Goal: Information Seeking & Learning: Check status

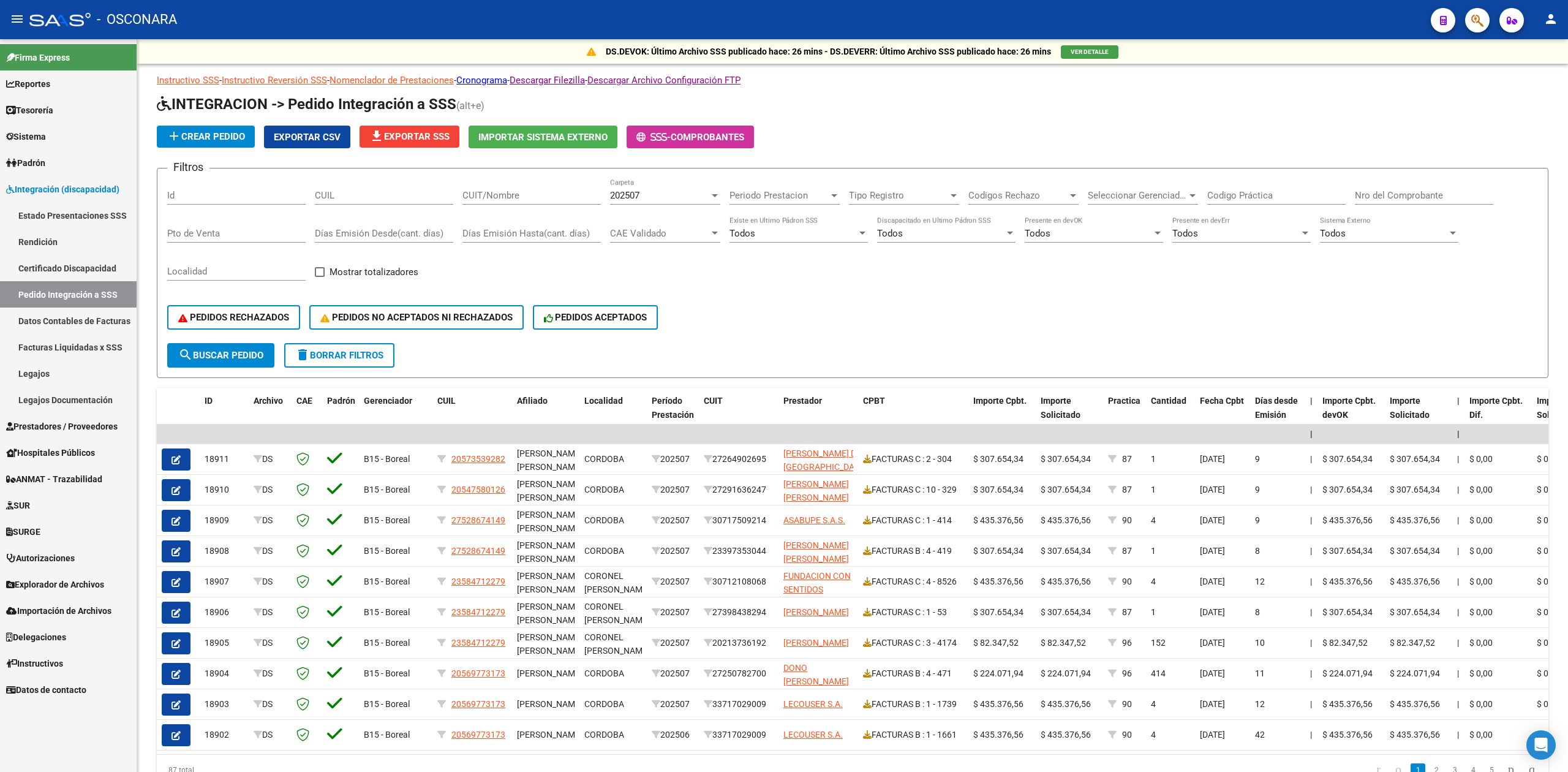
click at [69, 417] on link "Prestadores / Proveedores" at bounding box center [68, 425] width 136 height 27
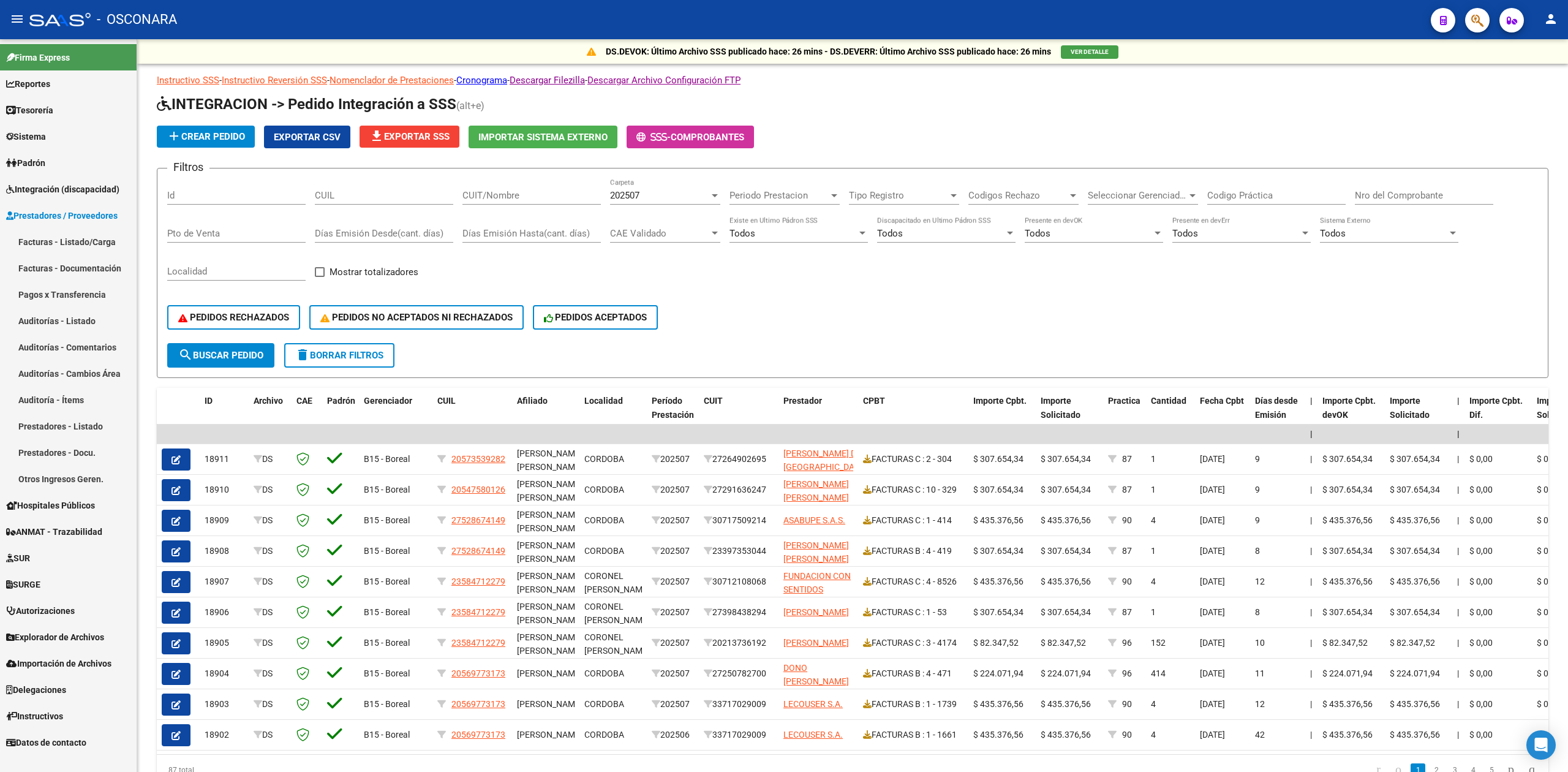
click at [81, 235] on link "Facturas - Listado/Carga" at bounding box center [68, 241] width 136 height 27
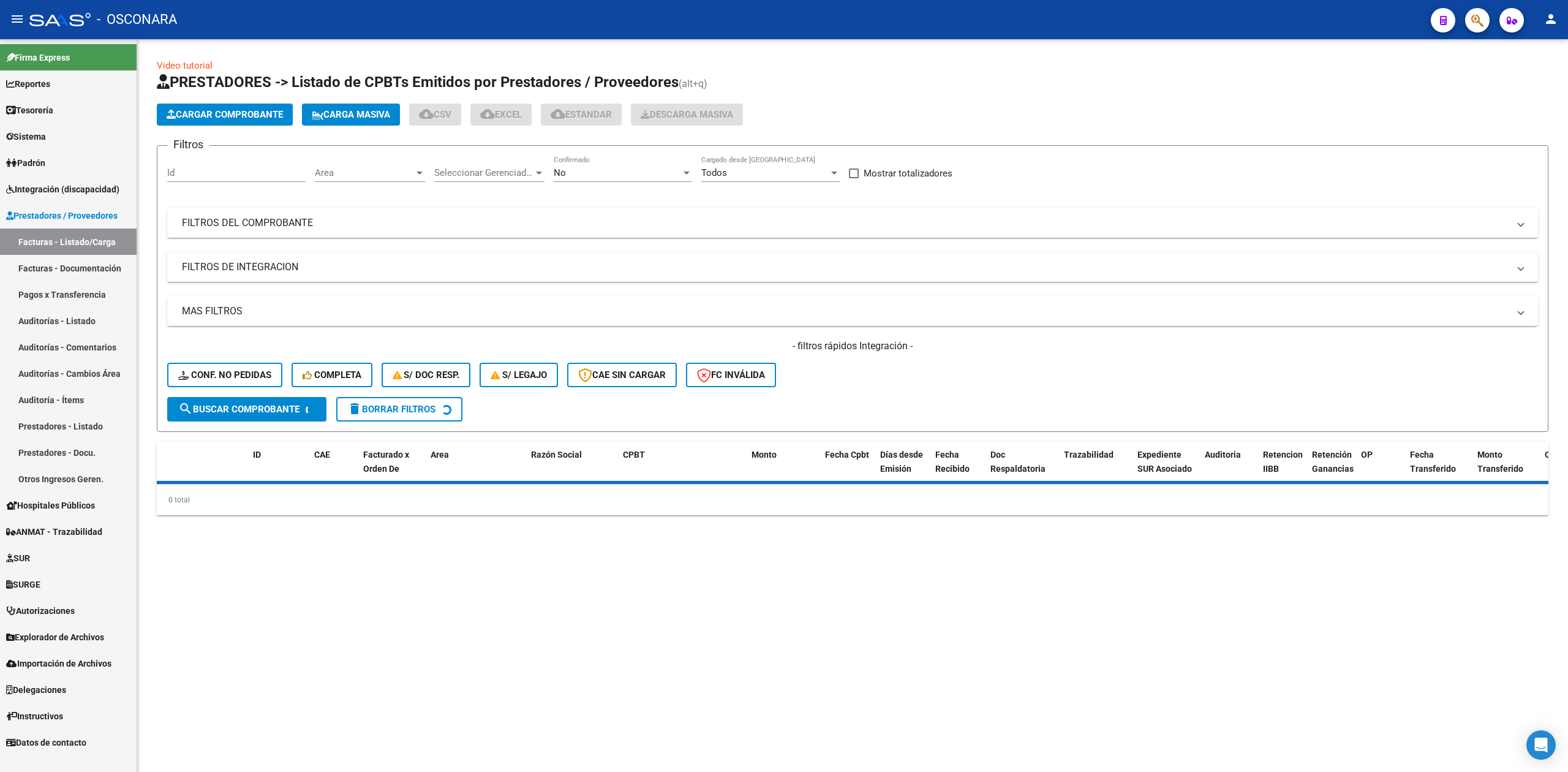
click at [574, 172] on div "No" at bounding box center [617, 172] width 127 height 11
click at [575, 120] on span "Todos" at bounding box center [613, 118] width 118 height 28
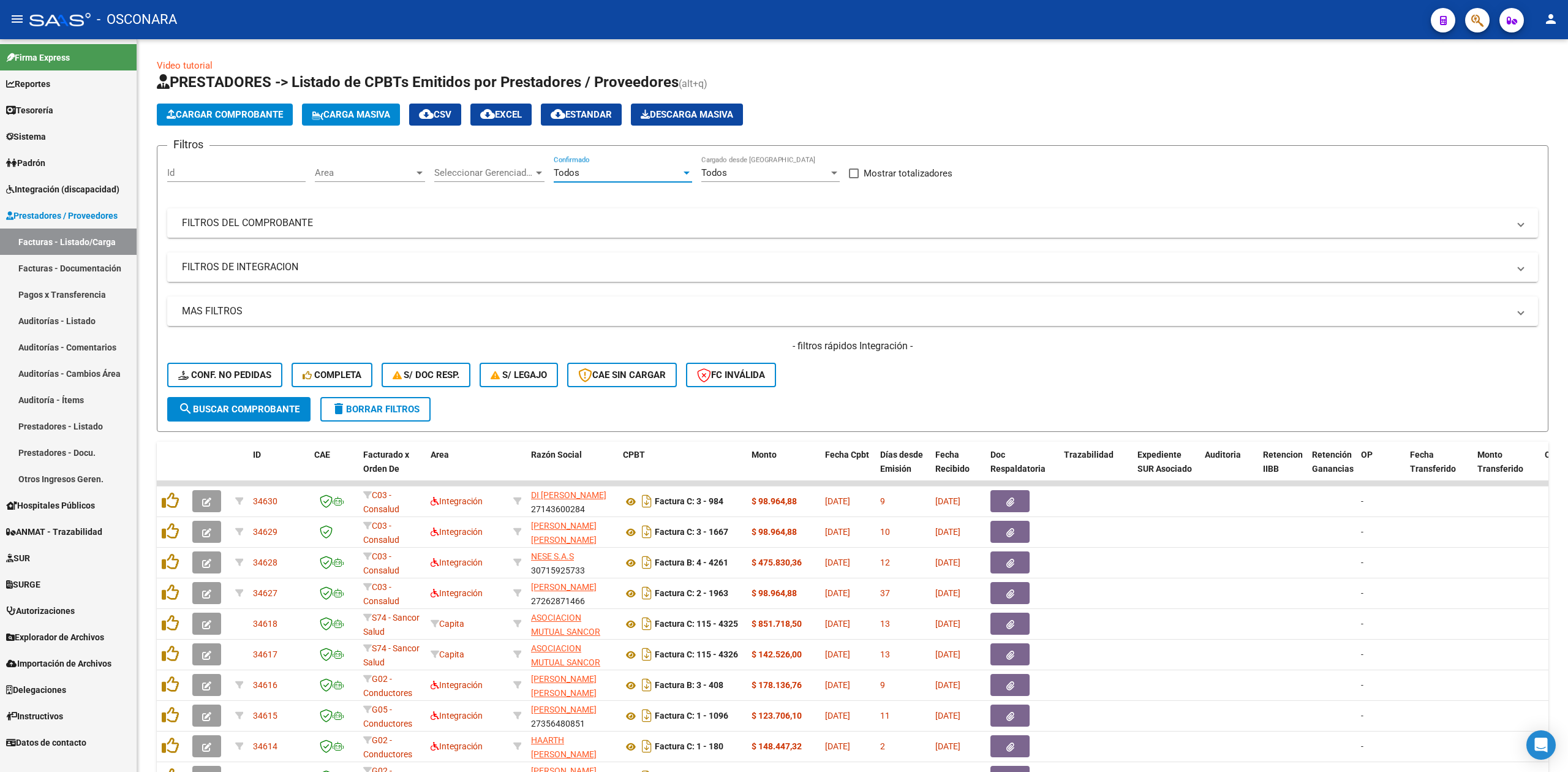
click at [335, 265] on mat-panel-title "FILTROS DE INTEGRACION" at bounding box center [845, 268] width 1326 height 14
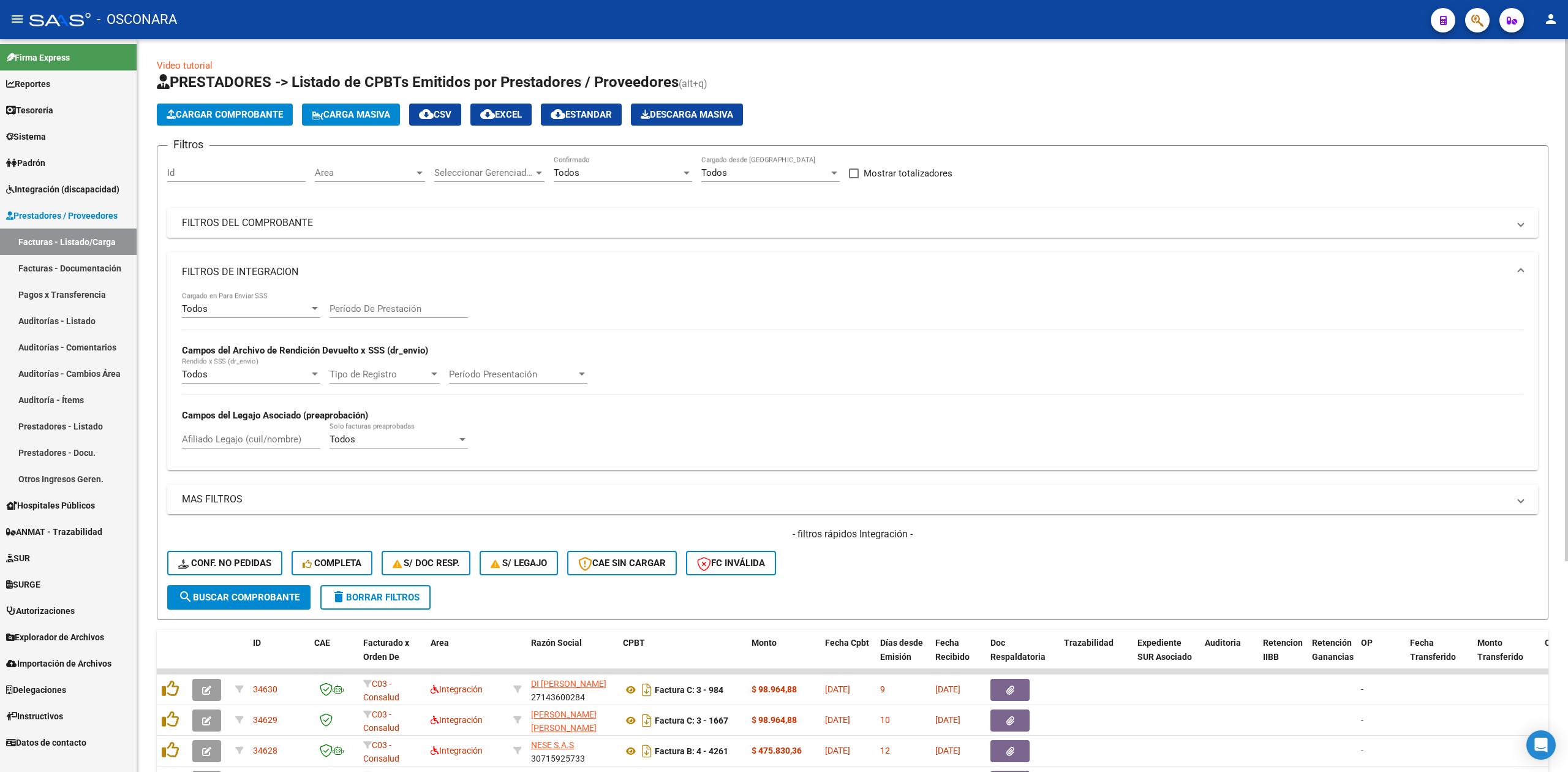
click at [264, 434] on input "Afiliado Legajo (cuil/nombre)" at bounding box center [251, 438] width 138 height 11
click at [265, 441] on input "mi" at bounding box center [251, 438] width 138 height 11
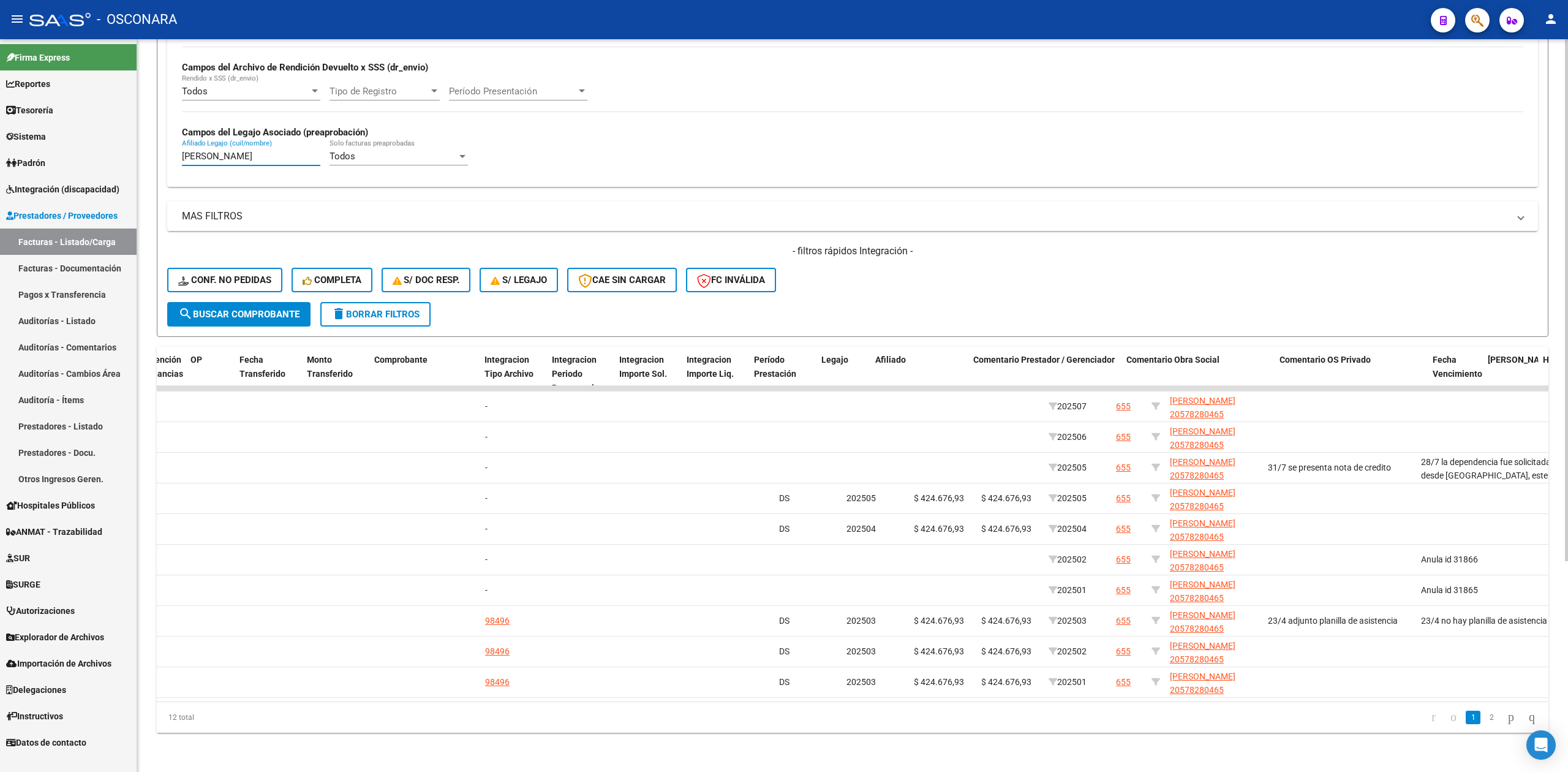
scroll to position [0, 1203]
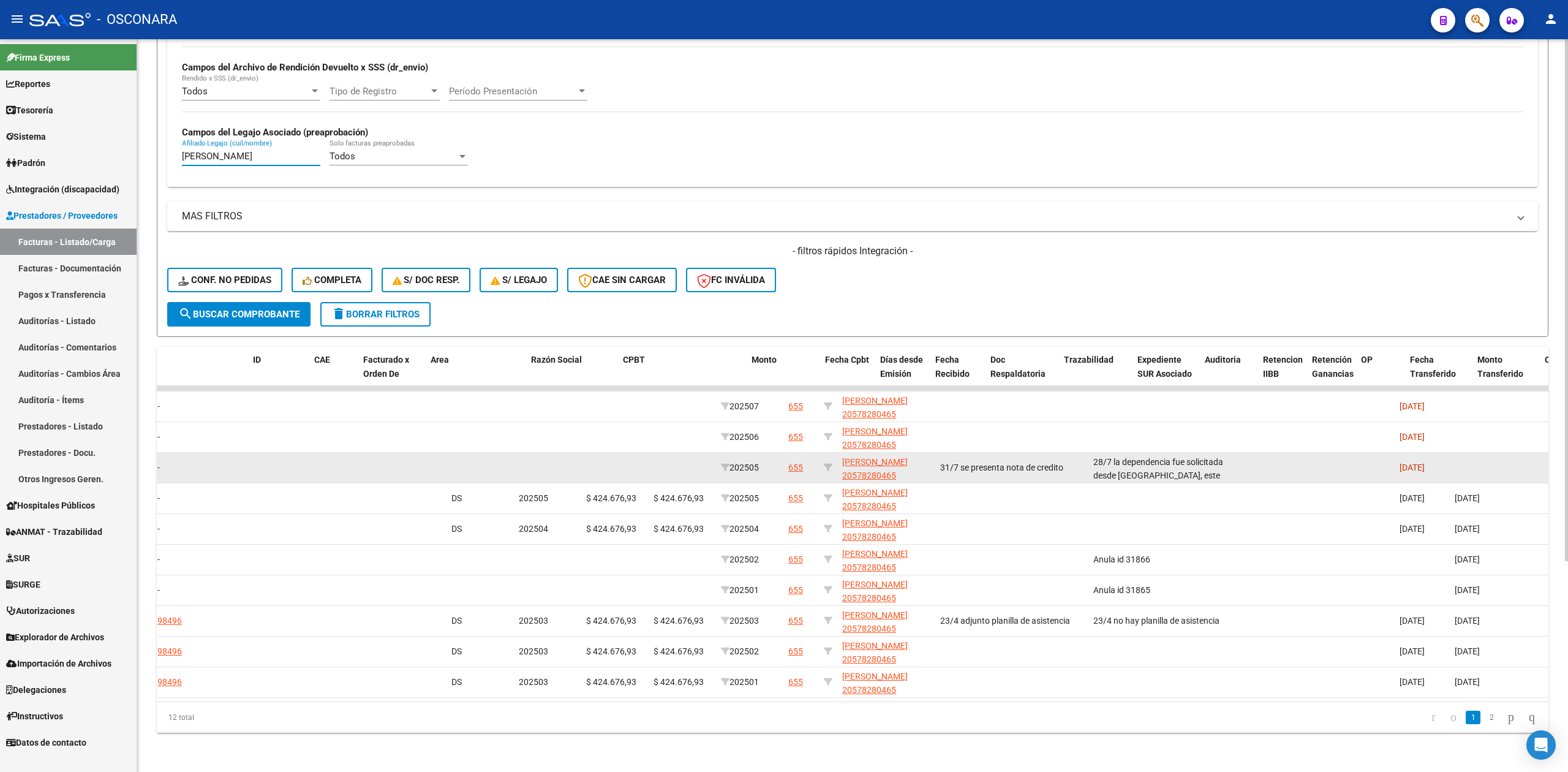
type input "[PERSON_NAME]"
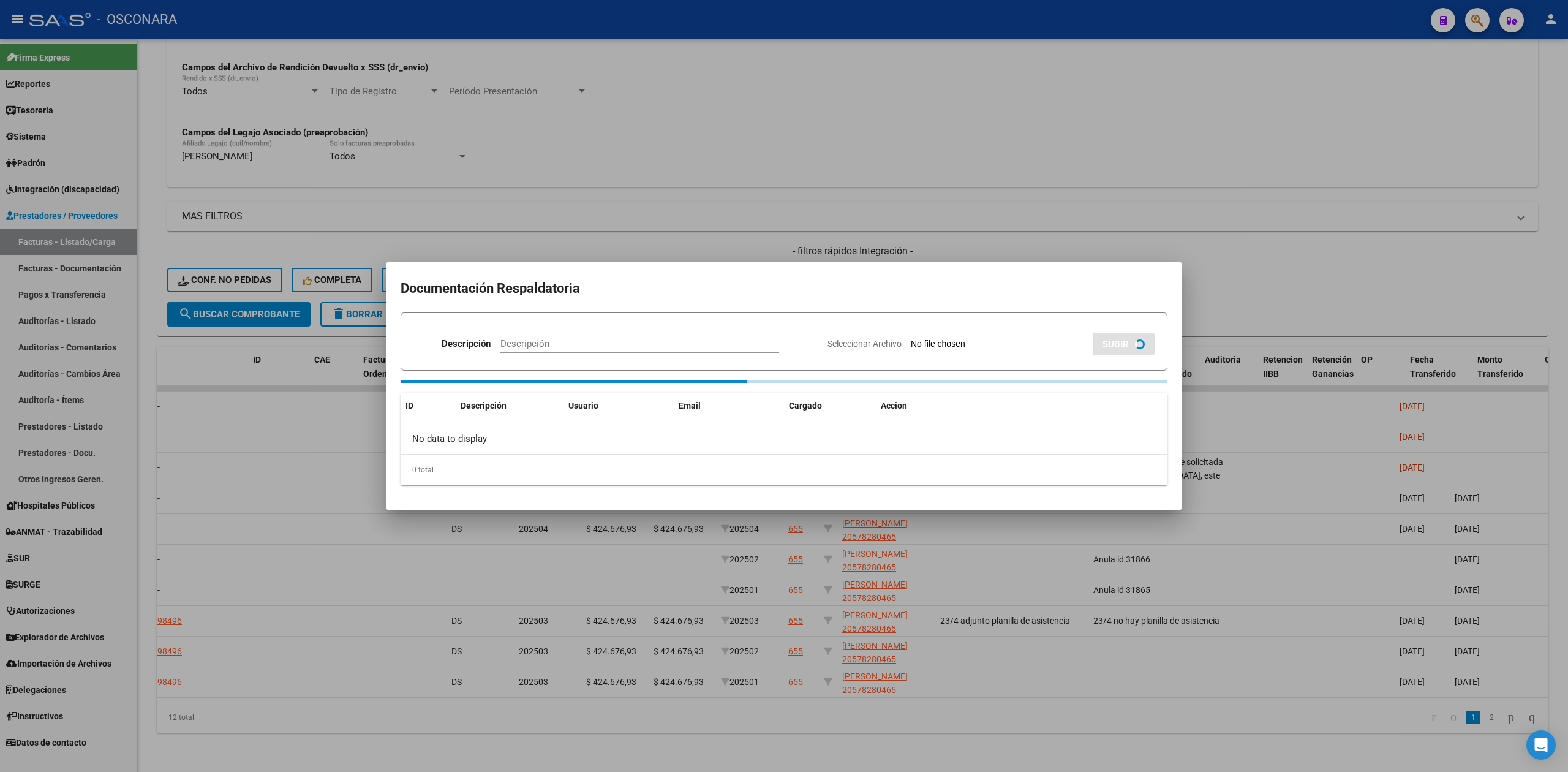
scroll to position [0, 0]
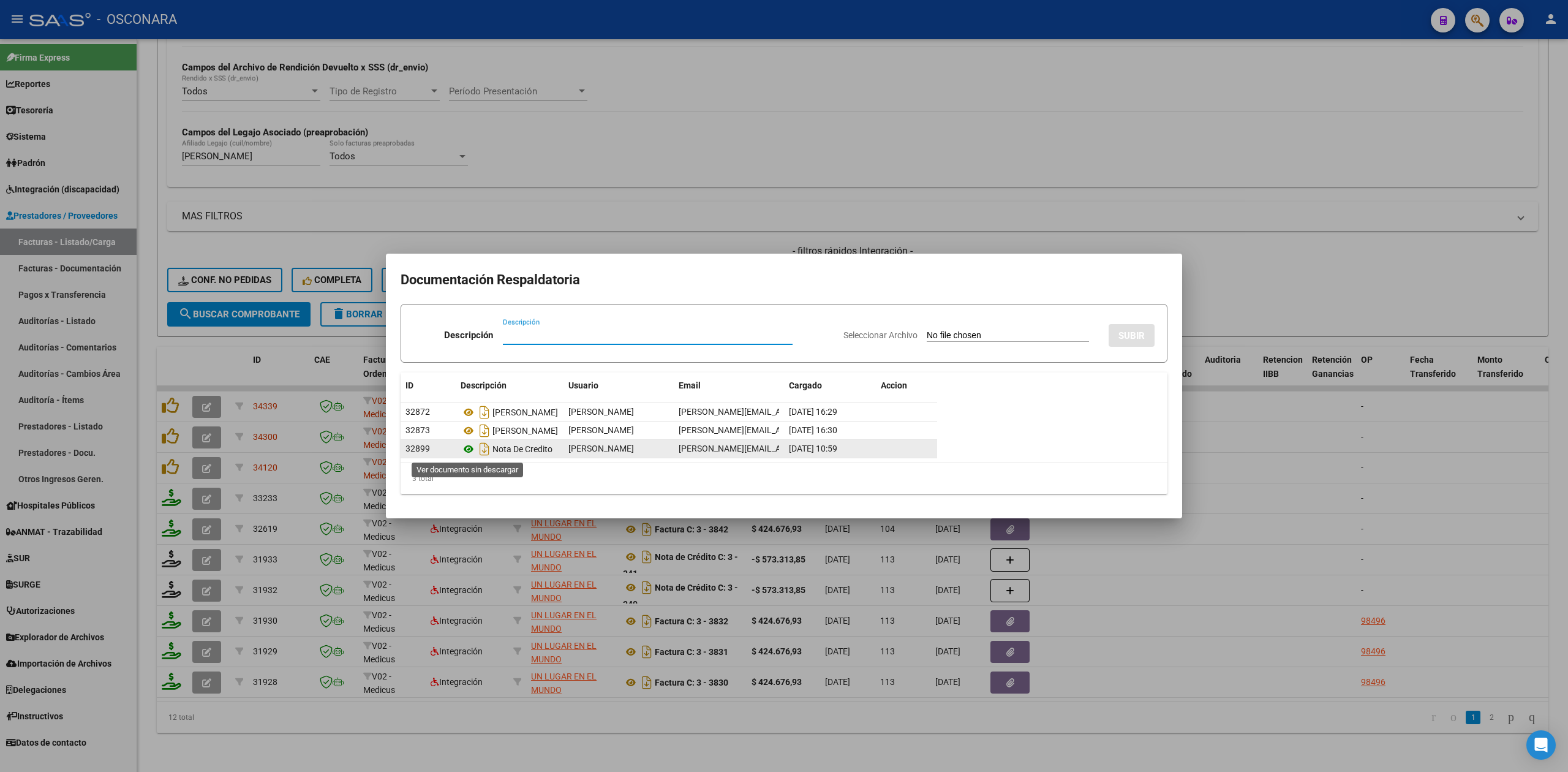
click at [466, 450] on icon at bounding box center [469, 448] width 16 height 15
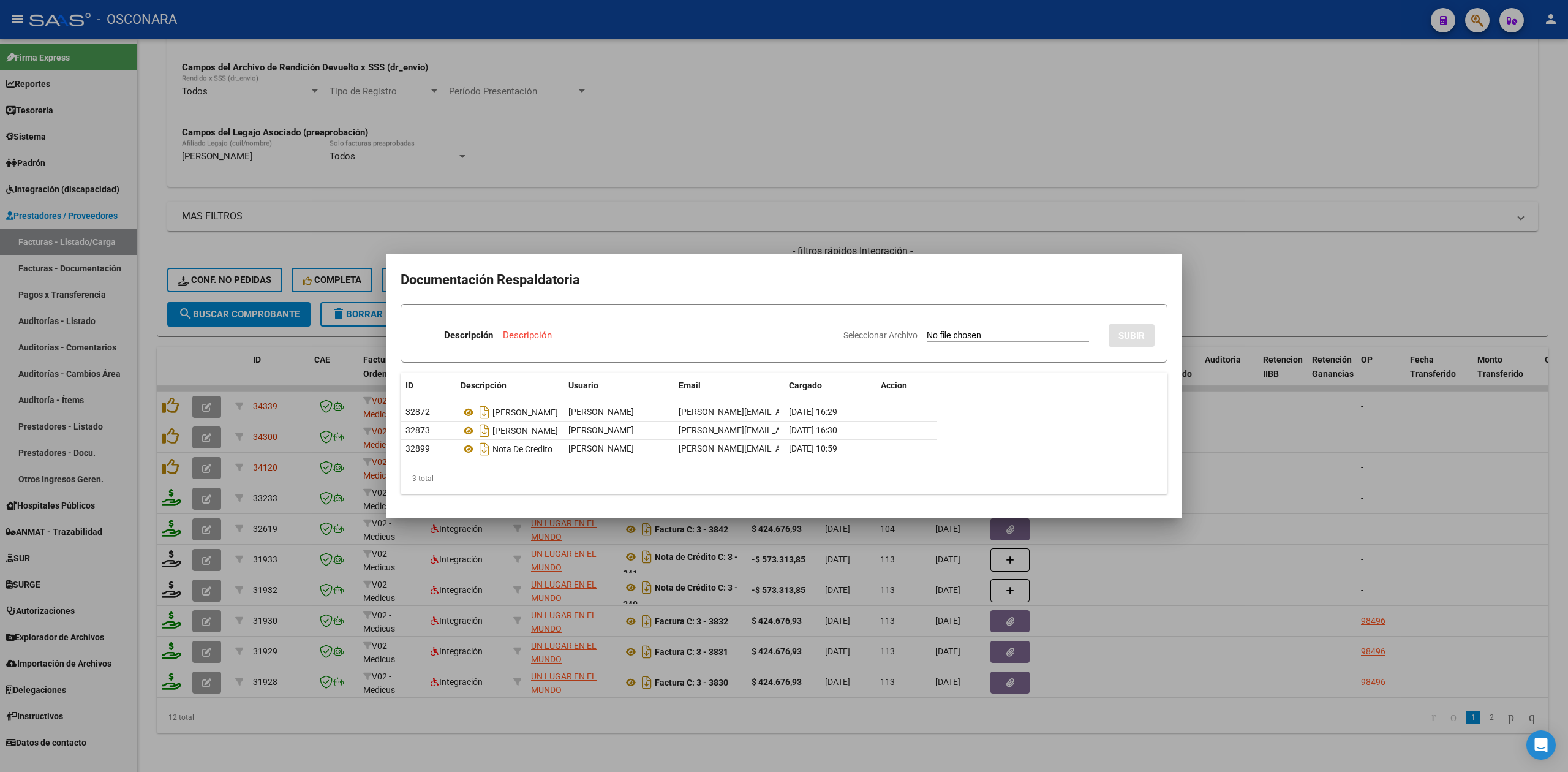
click at [649, 238] on div at bounding box center [784, 386] width 1568 height 772
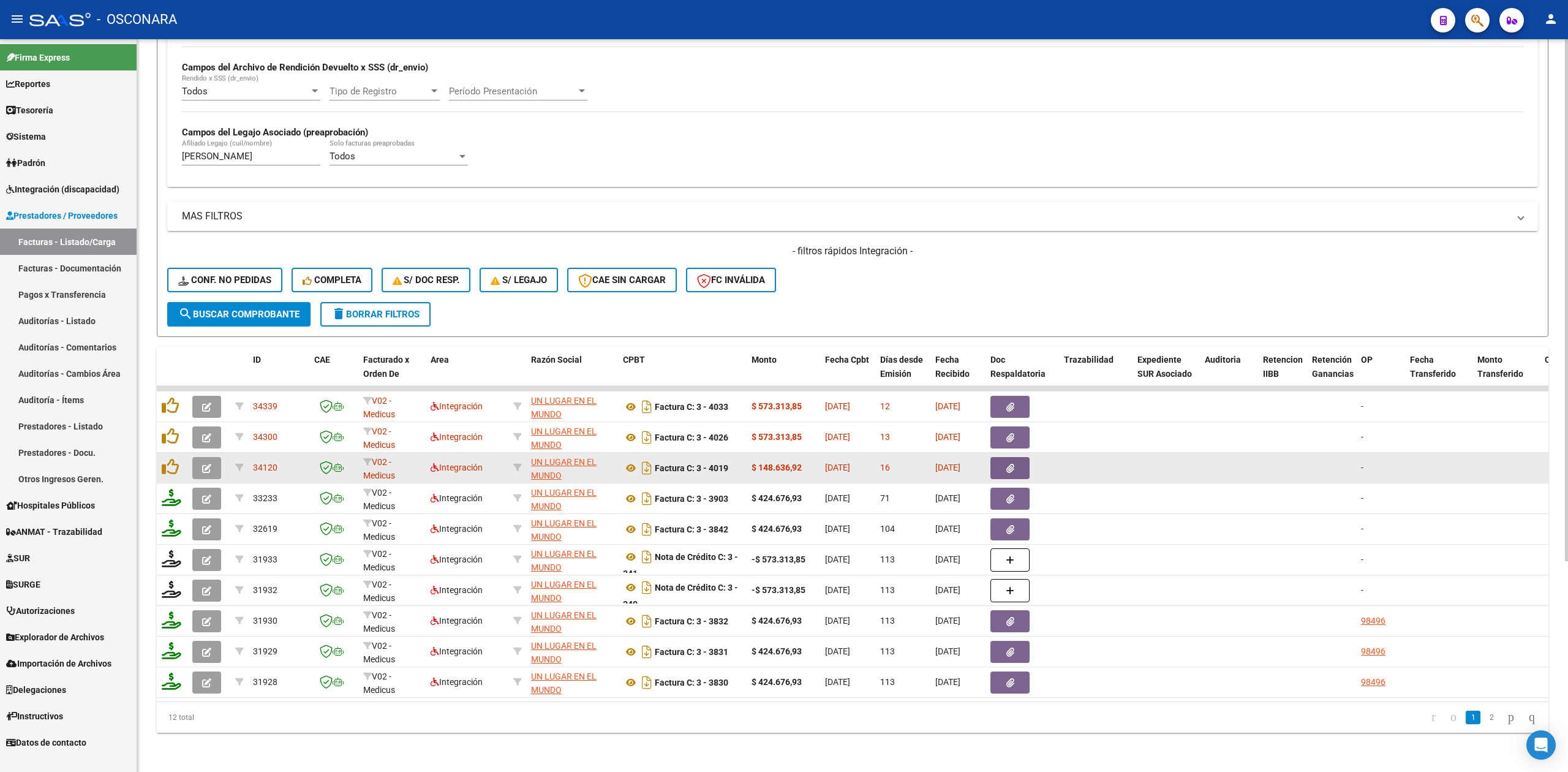
click at [194, 457] on button "button" at bounding box center [206, 468] width 29 height 22
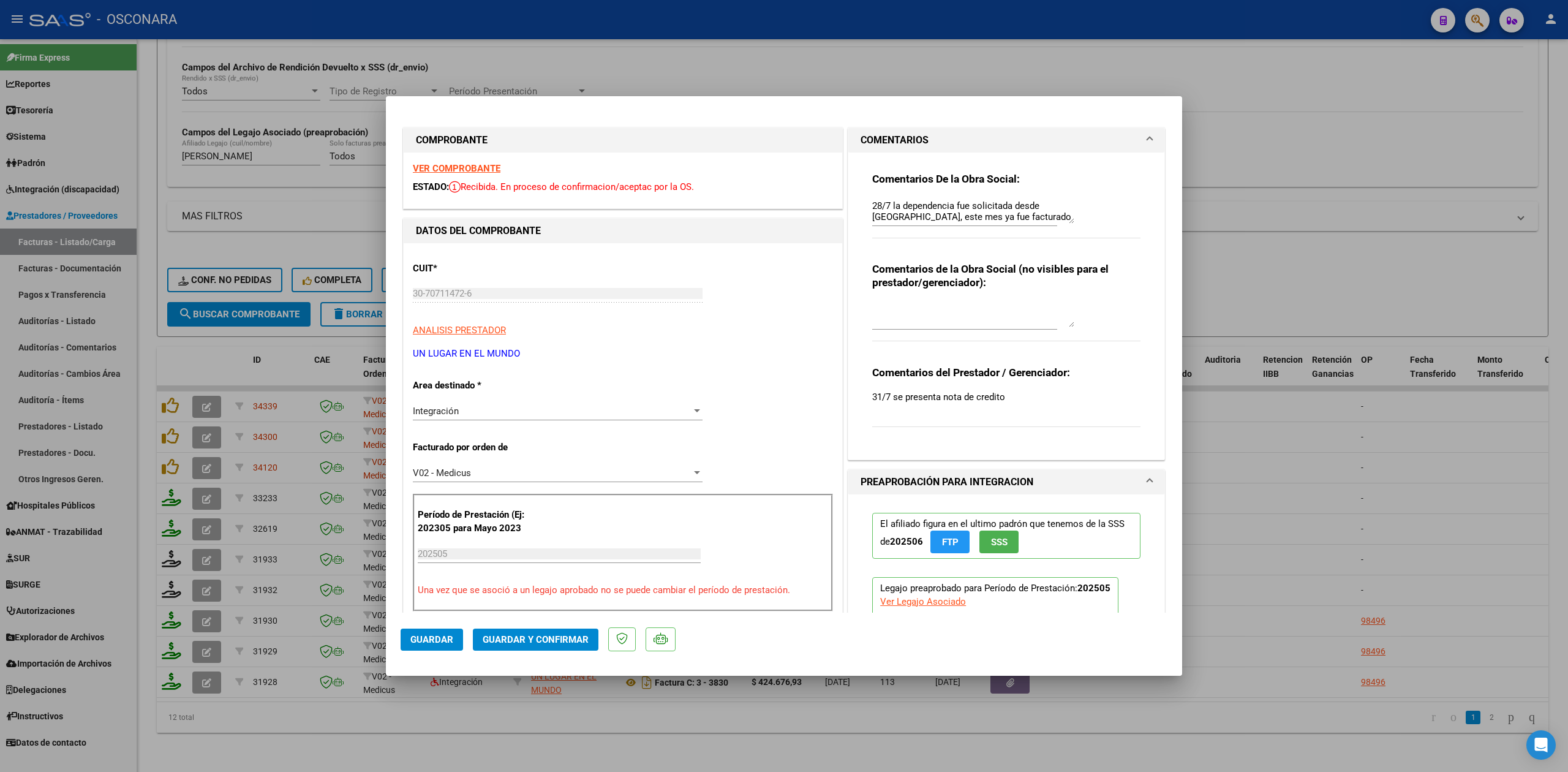
click at [636, 558] on div at bounding box center [784, 386] width 1568 height 772
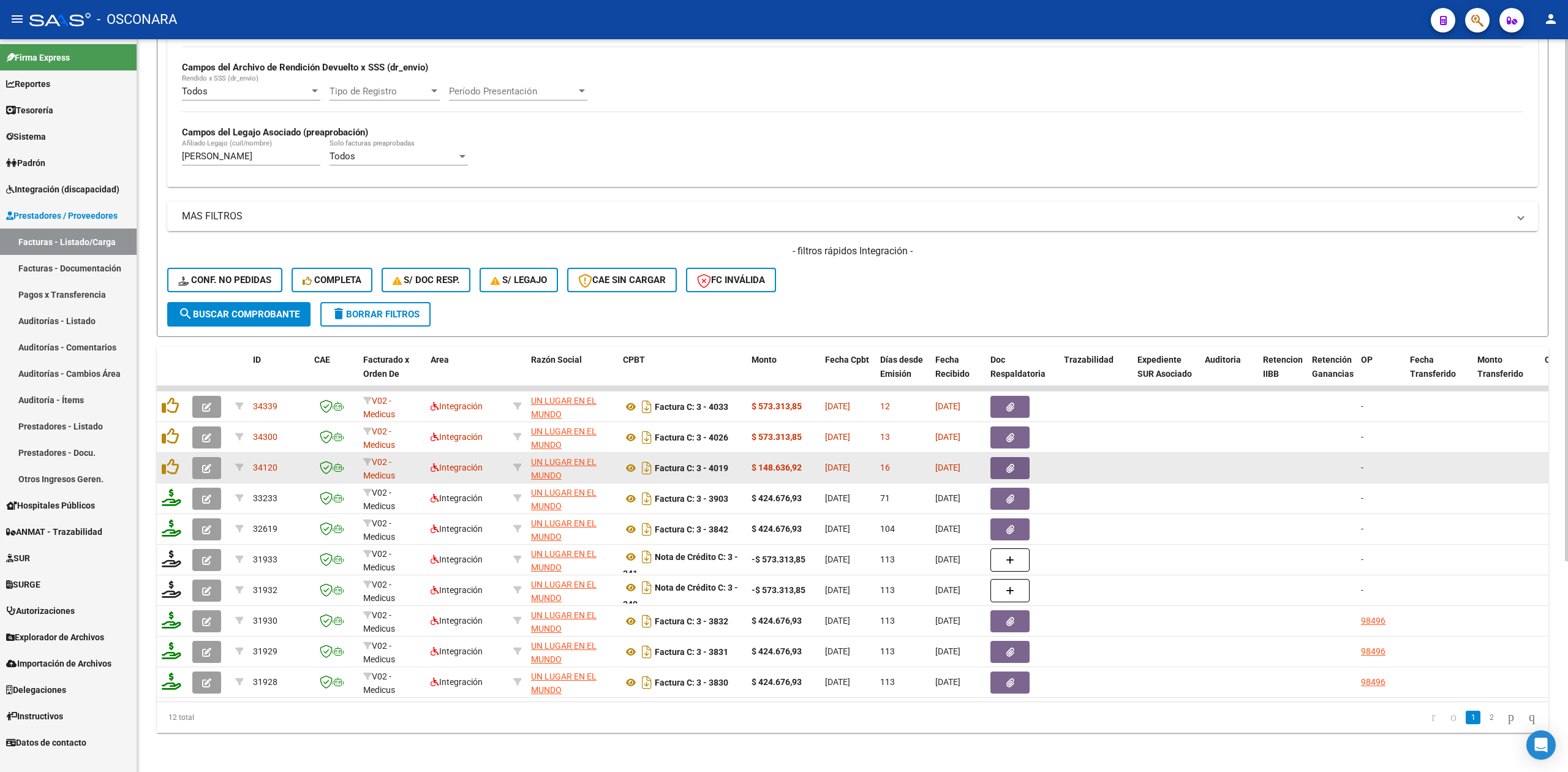
click at [1008, 464] on icon "button" at bounding box center [1010, 468] width 8 height 9
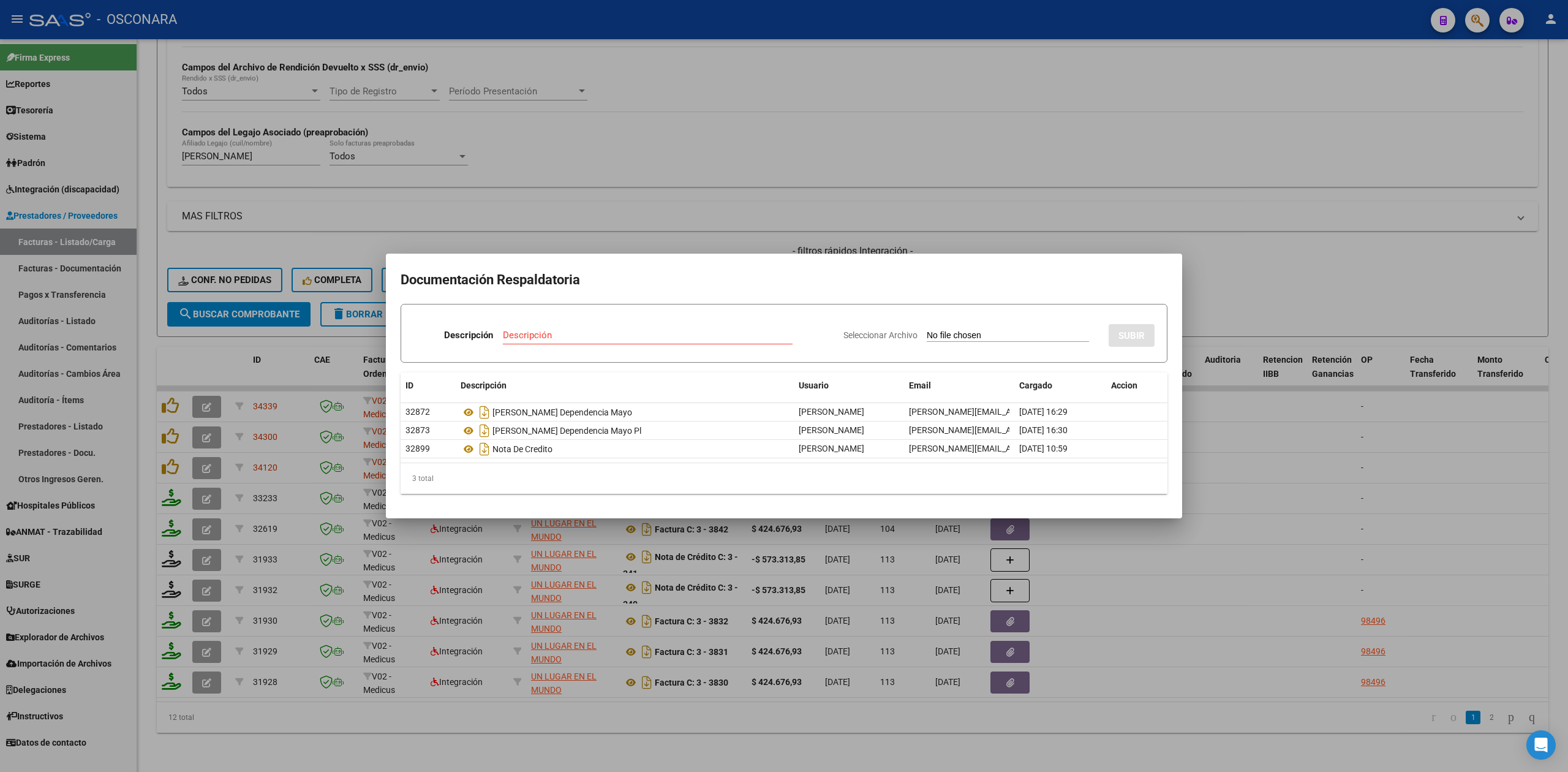
click at [574, 233] on div at bounding box center [784, 386] width 1568 height 772
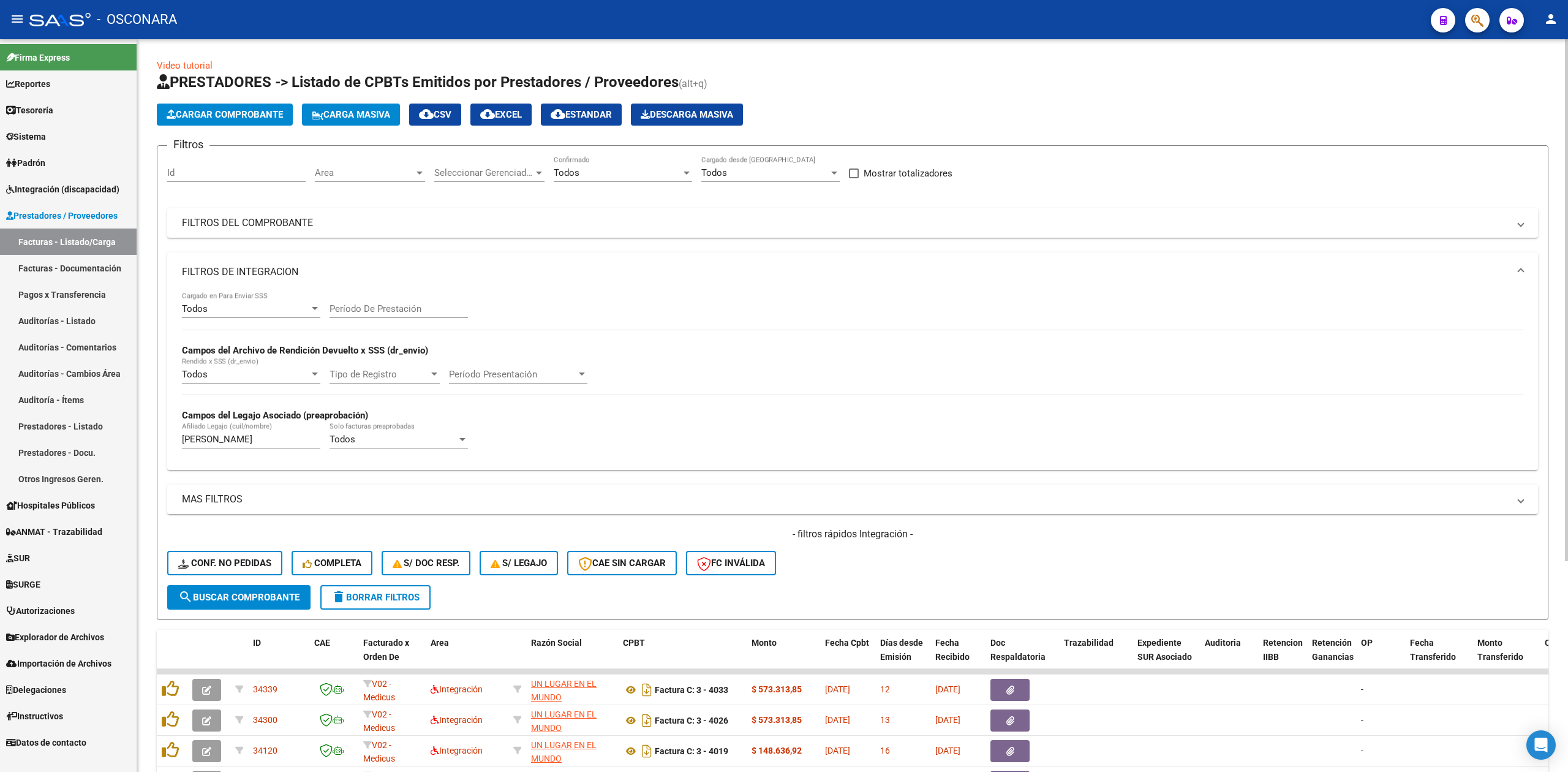
drag, startPoint x: 242, startPoint y: 440, endPoint x: 259, endPoint y: 469, distance: 33.6
click at [162, 443] on form "Filtros Id Area Area Seleccionar Gerenciador Seleccionar Gerenciador Todos Conf…" at bounding box center [853, 382] width 1391 height 475
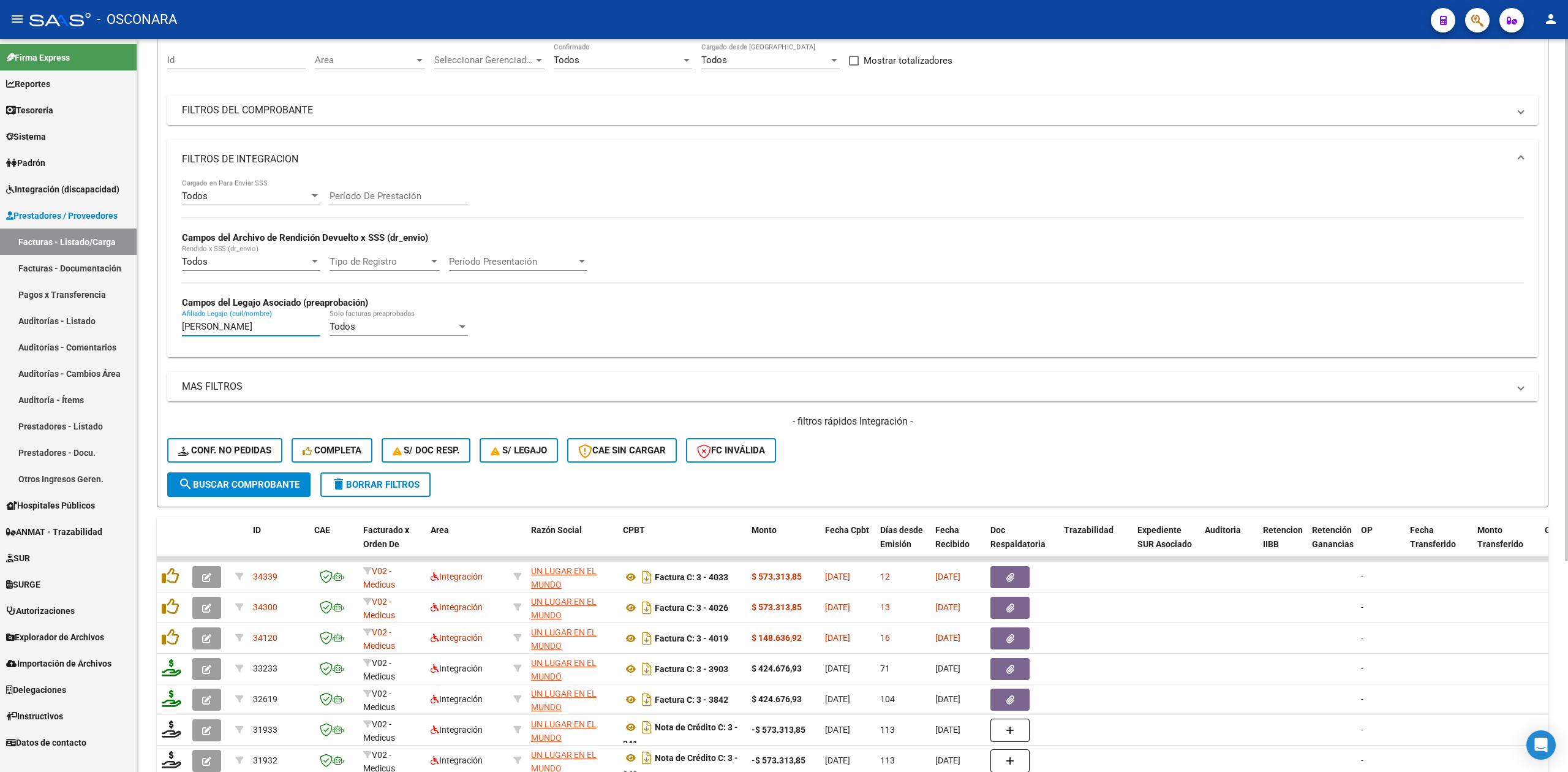
scroll to position [245, 0]
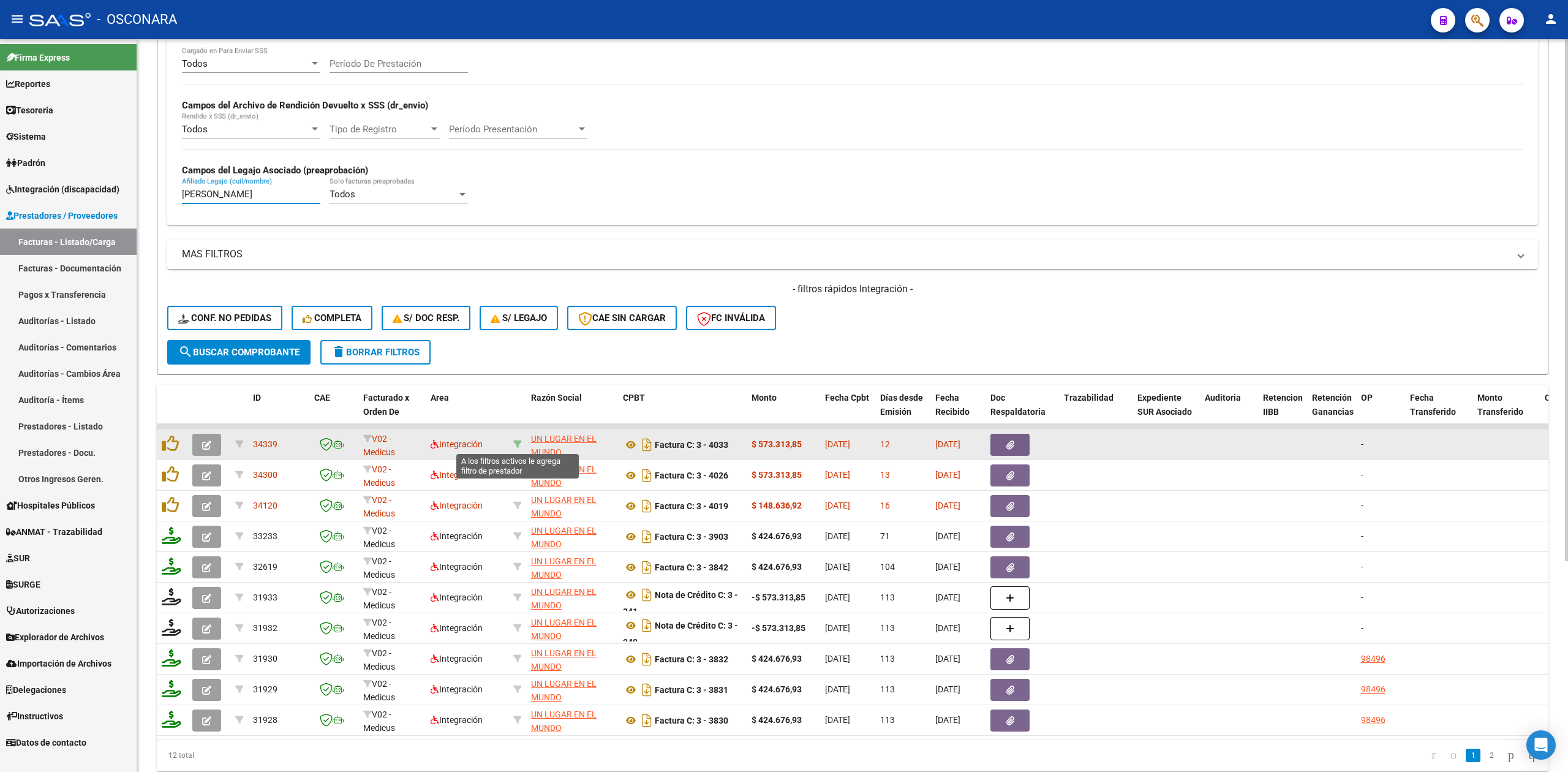
click at [517, 443] on icon at bounding box center [517, 444] width 9 height 9
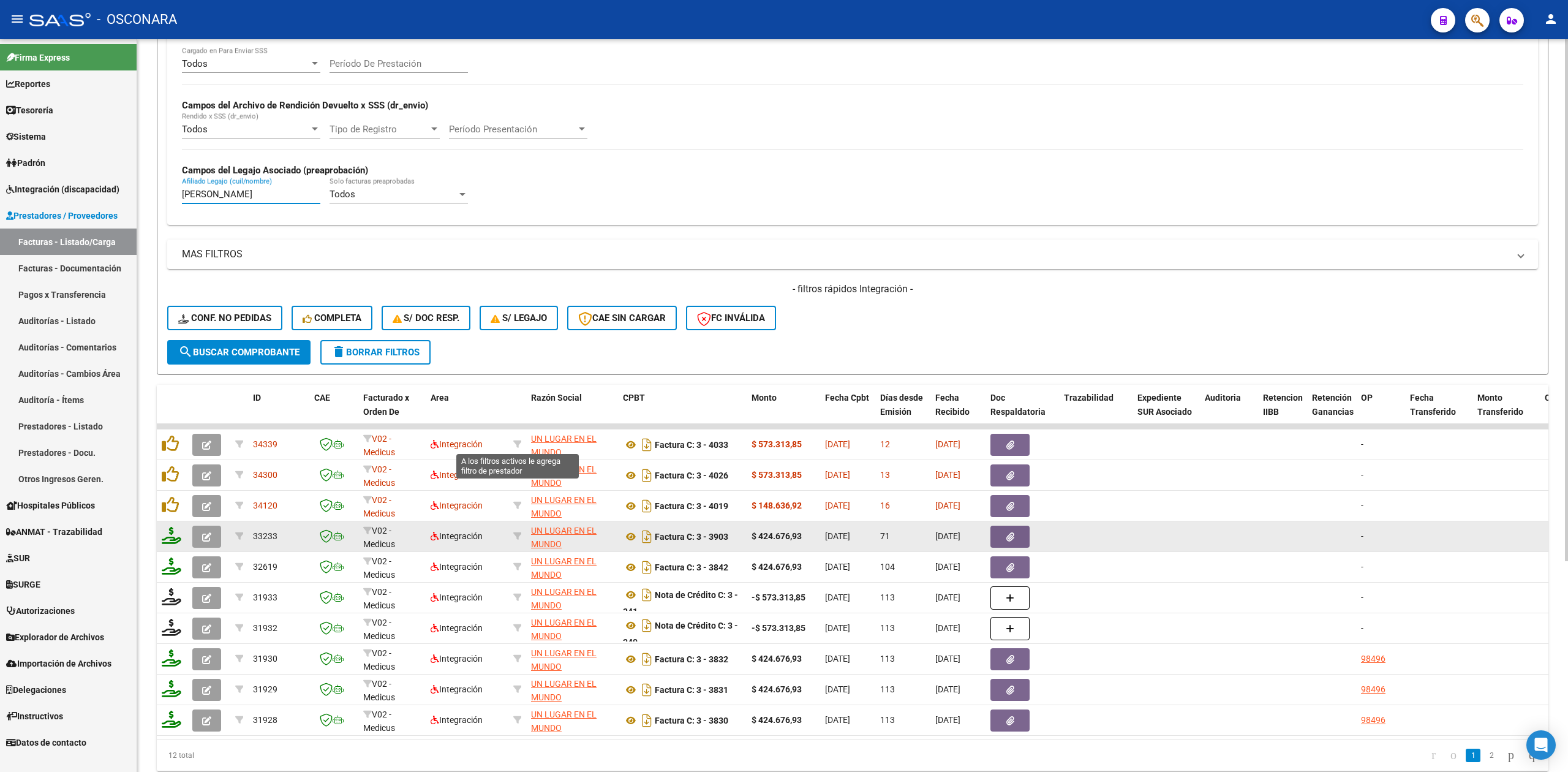
type input "30707114726"
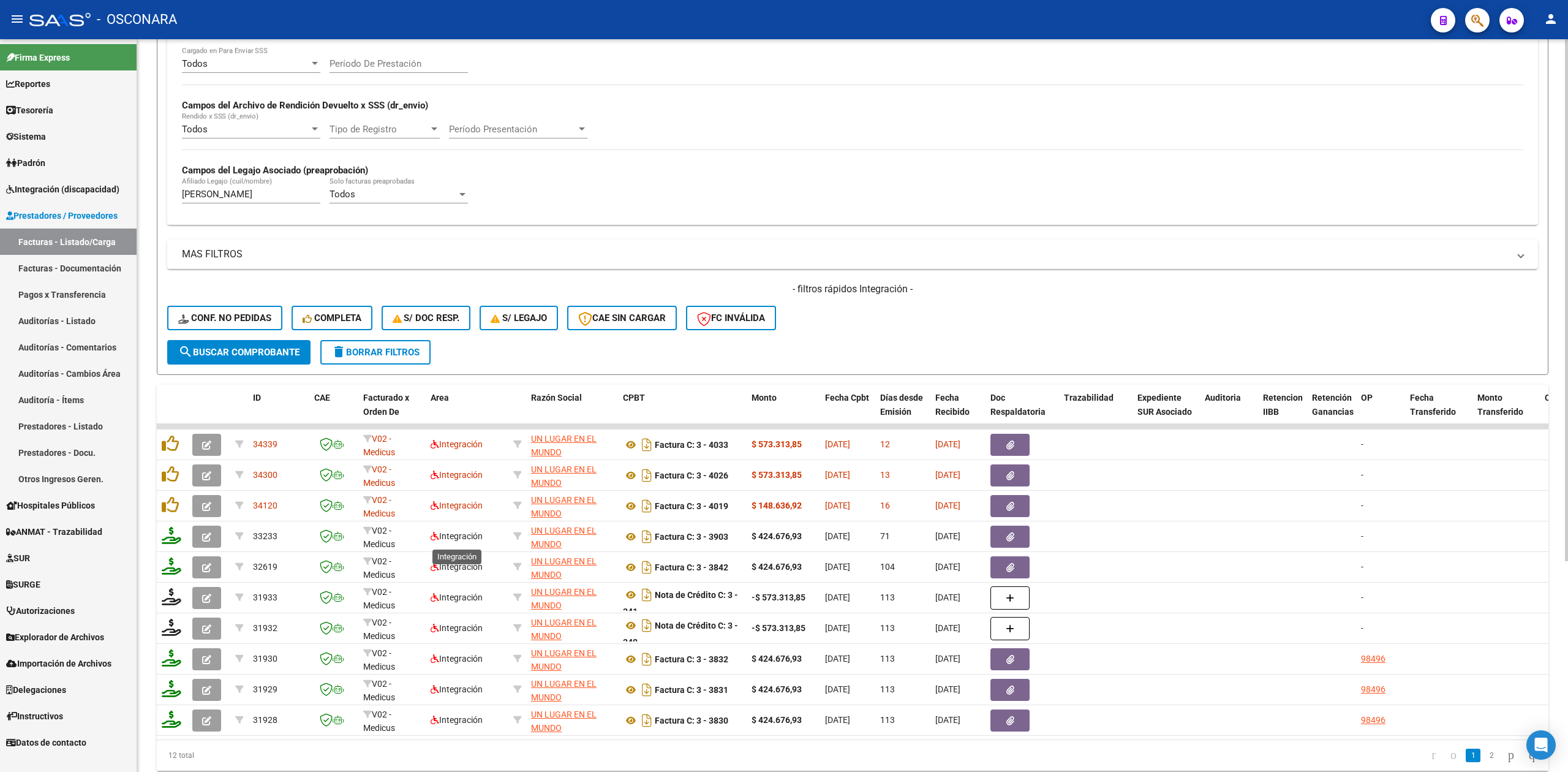
click at [137, 197] on div "Video tutorial PRESTADORES -> Listado de CPBTs Emitidos por Prestadores / Prove…" at bounding box center [853, 301] width 1431 height 1016
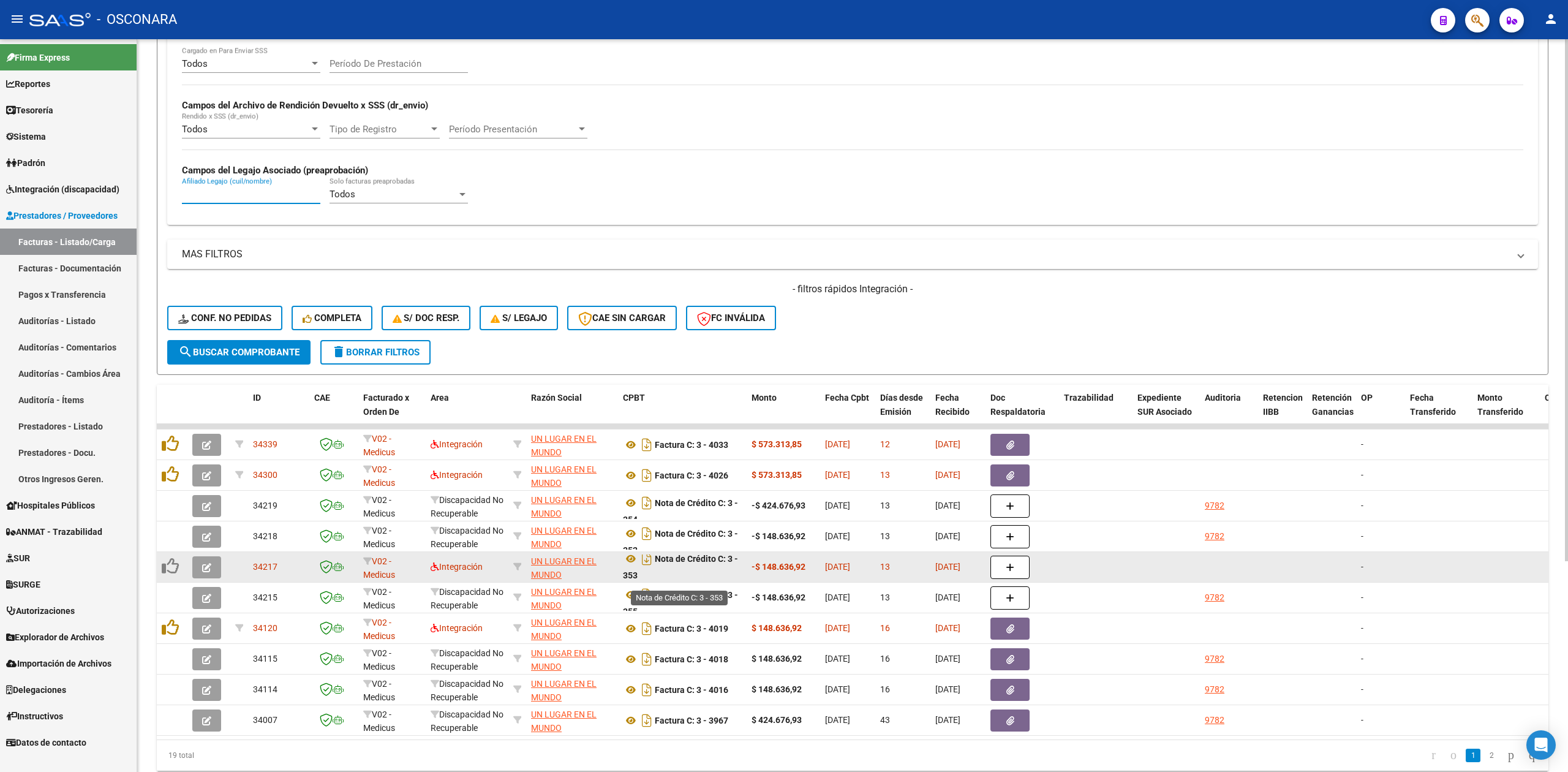
scroll to position [7, 0]
